Goal: Complete application form: Complete application form

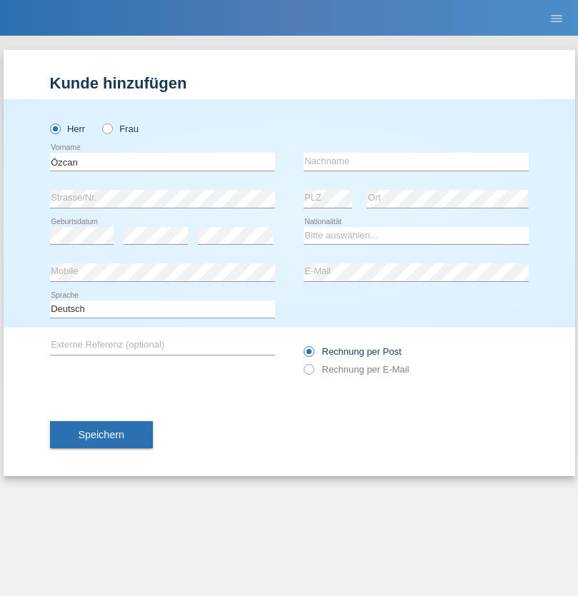
type input "Özcan"
click at [416, 161] on input "text" at bounding box center [416, 162] width 225 height 18
type input "Ates"
select select "CH"
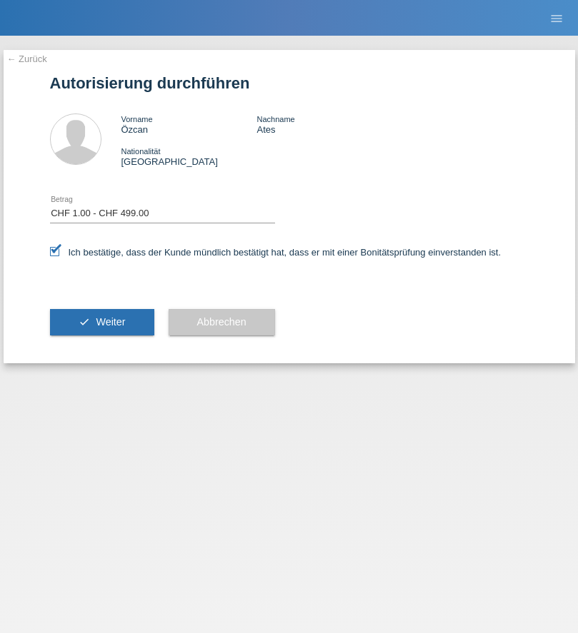
select select "1"
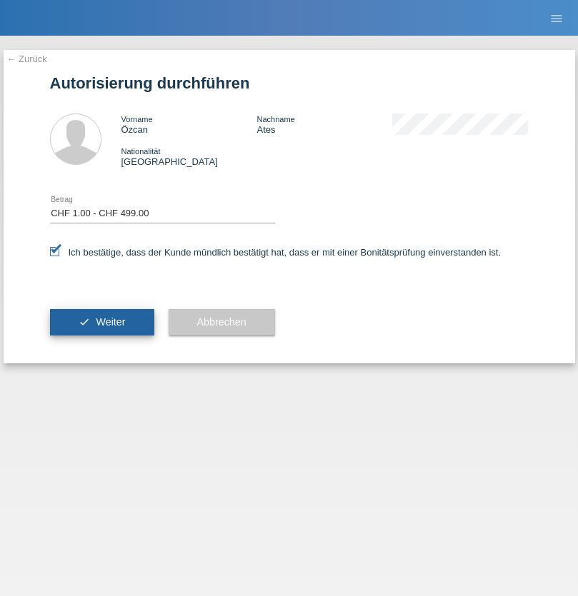
click at [101, 322] on span "Weiter" at bounding box center [110, 321] width 29 height 11
